Goal: Task Accomplishment & Management: Use online tool/utility

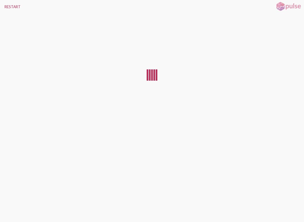
click at [10, 4] on button "RESTART" at bounding box center [12, 7] width 25 height 14
click at [12, 1] on button "RESTART" at bounding box center [12, 7] width 25 height 14
click at [13, 6] on button "RESTART" at bounding box center [12, 7] width 25 height 14
click at [9, 4] on button "RESTART" at bounding box center [12, 7] width 25 height 14
click at [11, 6] on button "RESTART" at bounding box center [12, 7] width 25 height 14
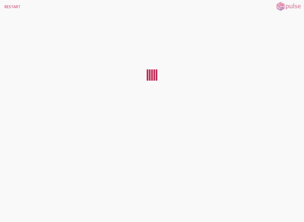
click at [11, 12] on button "RESTART" at bounding box center [12, 7] width 25 height 14
click at [10, 8] on button "RESTART" at bounding box center [12, 7] width 25 height 14
click at [9, 5] on button "RESTART" at bounding box center [12, 7] width 25 height 14
click at [9, 7] on button "RESTART" at bounding box center [12, 7] width 25 height 14
click at [10, 8] on button "RESTART" at bounding box center [12, 7] width 25 height 14
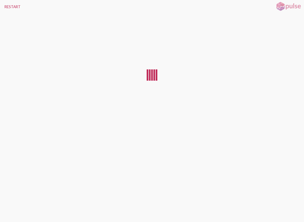
click at [4, 6] on button "RESTART" at bounding box center [12, 7] width 25 height 14
click at [8, 6] on button "RESTART" at bounding box center [12, 7] width 25 height 14
click at [3, 6] on button "RESTART" at bounding box center [12, 7] width 25 height 14
click at [4, 5] on button "RESTART" at bounding box center [12, 7] width 25 height 14
click at [4, 6] on button "RESTART" at bounding box center [12, 7] width 25 height 14
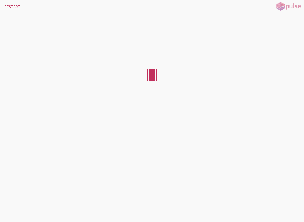
click at [9, 210] on div at bounding box center [152, 116] width 304 height 204
click at [4, 210] on div at bounding box center [152, 116] width 304 height 204
click at [16, 205] on div at bounding box center [152, 116] width 304 height 204
click at [19, 211] on div at bounding box center [152, 116] width 304 height 204
click at [3, 1] on button "RESTART" at bounding box center [12, 7] width 25 height 14
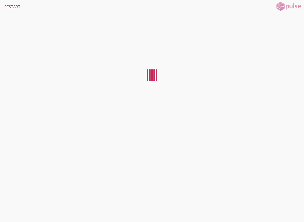
click at [5, 211] on div at bounding box center [152, 116] width 304 height 204
click at [10, 13] on button "RESTART" at bounding box center [12, 7] width 25 height 14
click at [8, 8] on button "RESTART" at bounding box center [12, 7] width 25 height 14
click at [4, 212] on div at bounding box center [152, 116] width 304 height 204
click at [11, 9] on button "RESTART" at bounding box center [12, 7] width 25 height 14
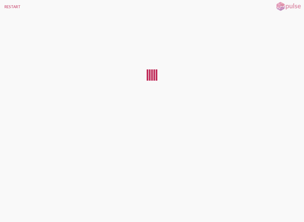
click at [15, 212] on div at bounding box center [152, 116] width 304 height 204
click at [8, 3] on button "RESTART" at bounding box center [12, 7] width 25 height 14
click at [12, 212] on div at bounding box center [152, 116] width 304 height 204
click at [15, 210] on div at bounding box center [152, 116] width 304 height 204
click at [4, 212] on div at bounding box center [152, 116] width 304 height 204
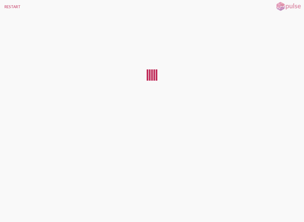
click at [7, 5] on button "RESTART" at bounding box center [12, 7] width 25 height 14
click at [5, 7] on button "RESTART" at bounding box center [12, 7] width 25 height 14
click at [10, 212] on div at bounding box center [152, 116] width 304 height 204
click at [9, 5] on button "RESTART" at bounding box center [12, 7] width 25 height 14
click at [7, 3] on button "RESTART" at bounding box center [12, 7] width 25 height 14
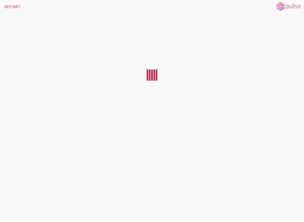
click at [10, 4] on button "RESTART" at bounding box center [12, 7] width 25 height 14
click at [10, 208] on div at bounding box center [152, 116] width 304 height 204
click at [6, 211] on div at bounding box center [152, 116] width 304 height 204
click at [7, 9] on button "RESTART" at bounding box center [12, 7] width 25 height 14
click at [10, 4] on button "RESTART" at bounding box center [12, 7] width 25 height 14
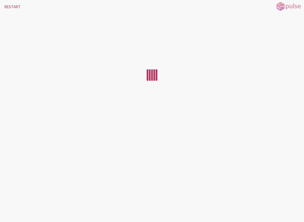
click at [8, 5] on button "RESTART" at bounding box center [12, 7] width 25 height 14
click at [7, 6] on button "RESTART" at bounding box center [12, 7] width 25 height 14
click at [6, 209] on div at bounding box center [152, 116] width 304 height 204
click at [9, 212] on div at bounding box center [152, 116] width 304 height 204
click at [14, 4] on button "RESTART" at bounding box center [12, 7] width 25 height 14
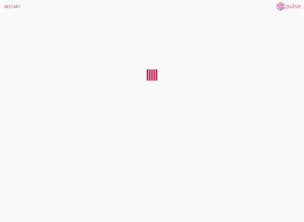
click at [10, 209] on div at bounding box center [152, 116] width 304 height 204
click at [5, 6] on button "RESTART" at bounding box center [12, 7] width 25 height 14
click at [5, 209] on div at bounding box center [152, 116] width 304 height 204
click at [10, 211] on div at bounding box center [152, 116] width 304 height 204
click at [11, 209] on div at bounding box center [152, 116] width 304 height 204
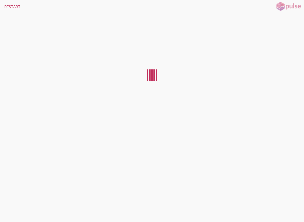
click at [12, 212] on div at bounding box center [152, 116] width 304 height 204
click at [4, 7] on button "RESTART" at bounding box center [12, 7] width 25 height 14
click at [4, 210] on div at bounding box center [152, 116] width 304 height 204
click at [11, 211] on div at bounding box center [152, 116] width 304 height 204
click at [15, 4] on button "RESTART" at bounding box center [12, 7] width 25 height 14
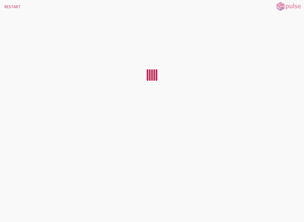
click at [10, 212] on div at bounding box center [152, 116] width 304 height 204
click at [13, 5] on button "RESTART" at bounding box center [12, 7] width 25 height 14
click at [9, 5] on button "RESTART" at bounding box center [12, 7] width 25 height 14
click at [8, 7] on button "RESTART" at bounding box center [12, 7] width 25 height 14
click at [8, 209] on div at bounding box center [152, 116] width 304 height 204
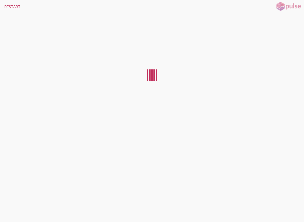
click at [5, 209] on div at bounding box center [152, 116] width 304 height 204
click at [8, 4] on button "RESTART" at bounding box center [12, 7] width 25 height 14
click at [10, 211] on div at bounding box center [152, 116] width 304 height 204
click at [9, 213] on div at bounding box center [152, 116] width 304 height 204
click at [10, 211] on div at bounding box center [152, 116] width 304 height 204
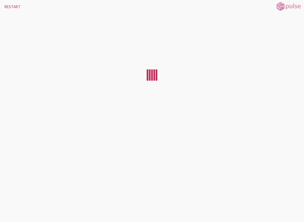
click at [14, 8] on button "RESTART" at bounding box center [12, 7] width 25 height 14
click at [8, 207] on div at bounding box center [152, 116] width 304 height 204
click at [4, 0] on button "RESTART" at bounding box center [12, 7] width 25 height 14
